Goal: Find specific page/section: Find specific page/section

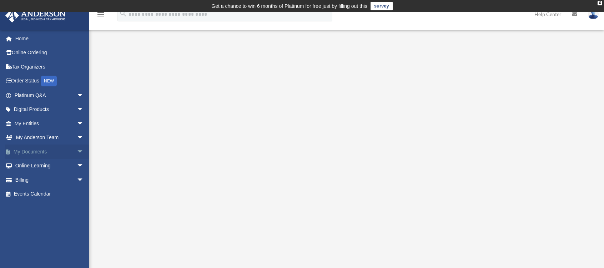
click at [77, 151] on span "arrow_drop_down" at bounding box center [84, 152] width 14 height 15
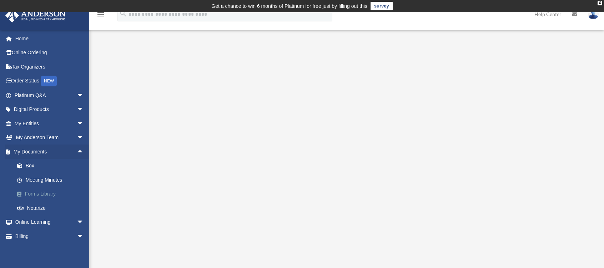
click at [47, 193] on link "Forms Library" at bounding box center [52, 194] width 85 height 14
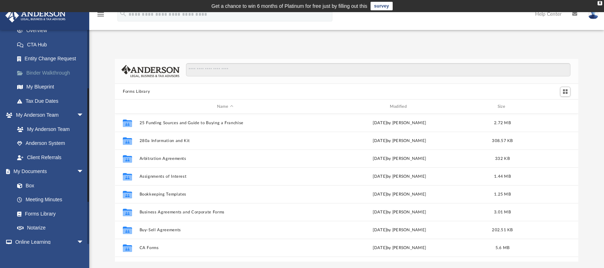
scroll to position [143, 0]
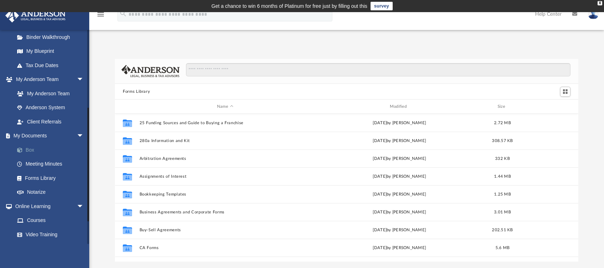
click at [41, 149] on link "Box" at bounding box center [52, 150] width 85 height 14
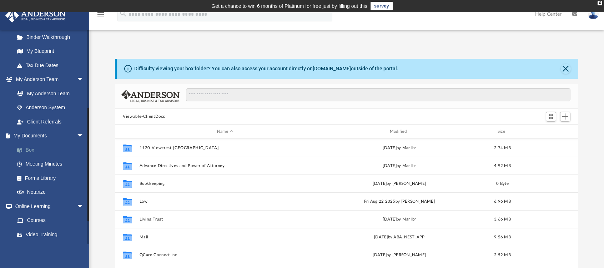
scroll to position [157, 458]
click at [568, 70] on button "Close" at bounding box center [566, 69] width 10 height 10
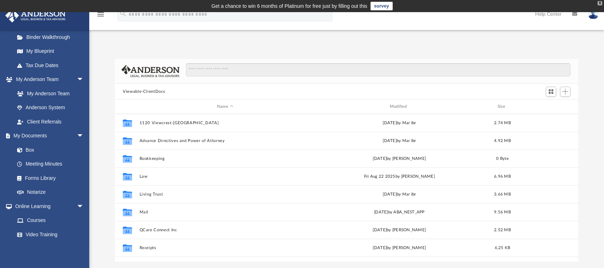
click at [599, 1] on div "X" at bounding box center [600, 3] width 5 height 4
